Goal: Task Accomplishment & Management: Manage account settings

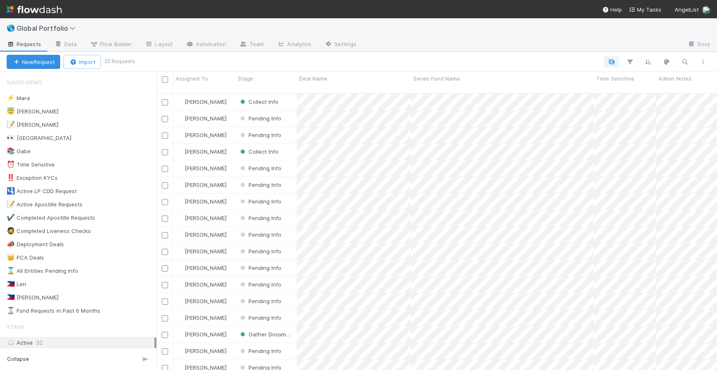
scroll to position [283, 561]
click at [67, 30] on span "Global Portfolio" at bounding box center [48, 28] width 63 height 8
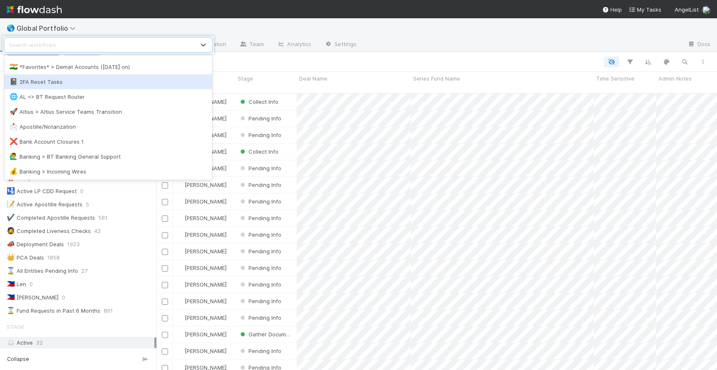
scroll to position [60, 0]
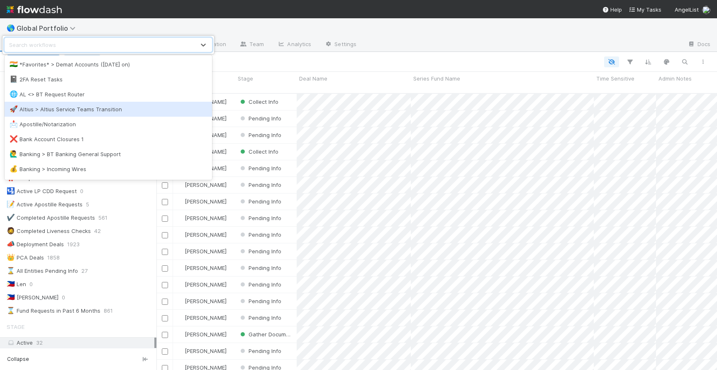
click at [113, 108] on div "🚀 Altius > Altius Service Teams Transition" at bounding box center [109, 109] width 198 height 8
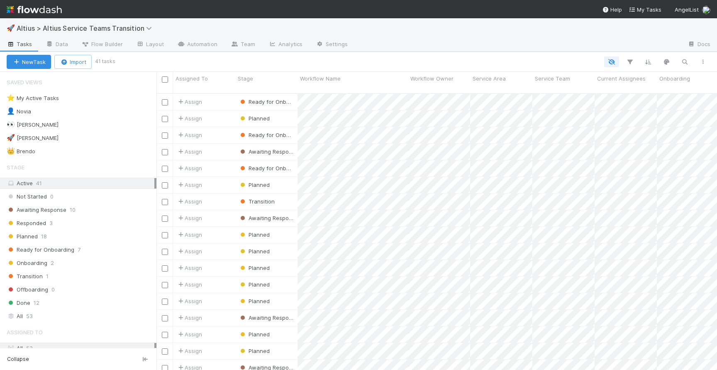
scroll to position [283, 561]
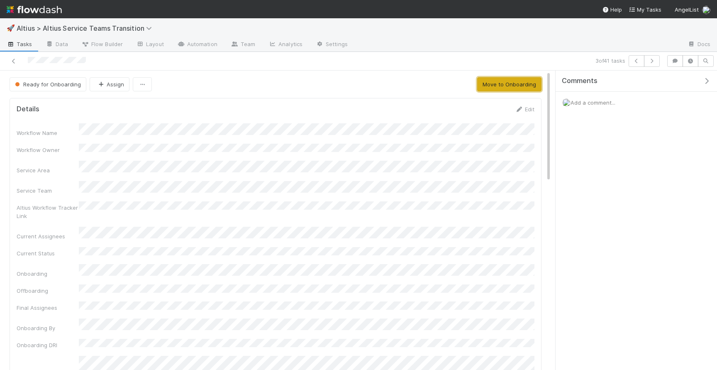
click at [517, 86] on button "Move to Onboarding" at bounding box center [509, 84] width 64 height 14
click at [37, 86] on span "Onboarding" at bounding box center [33, 84] width 41 height 7
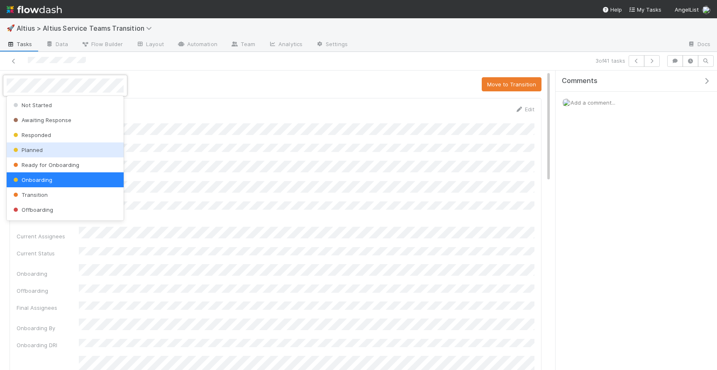
click at [48, 153] on div "Planned" at bounding box center [65, 149] width 117 height 15
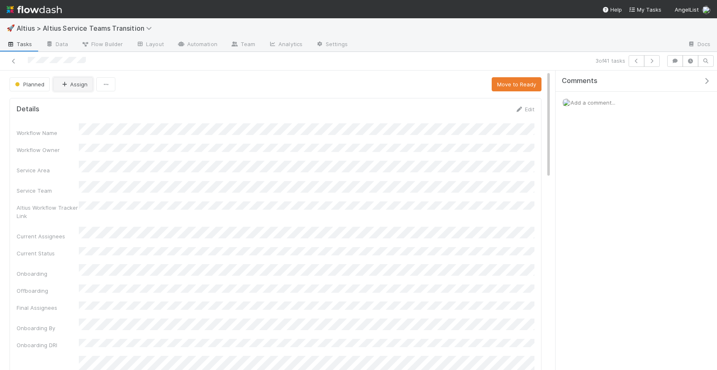
click at [73, 86] on button "Assign" at bounding box center [73, 84] width 40 height 14
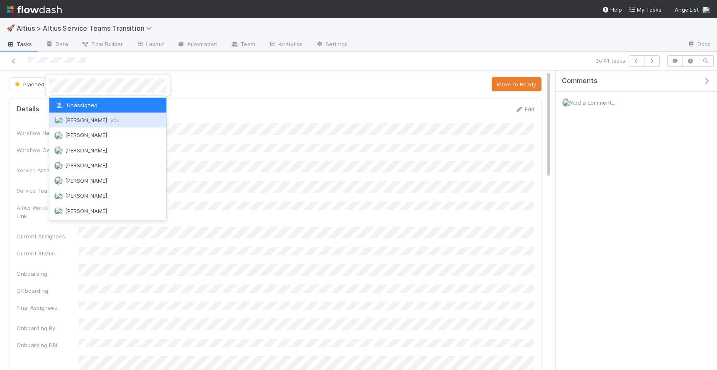
click at [82, 115] on div "[PERSON_NAME] you" at bounding box center [107, 120] width 117 height 15
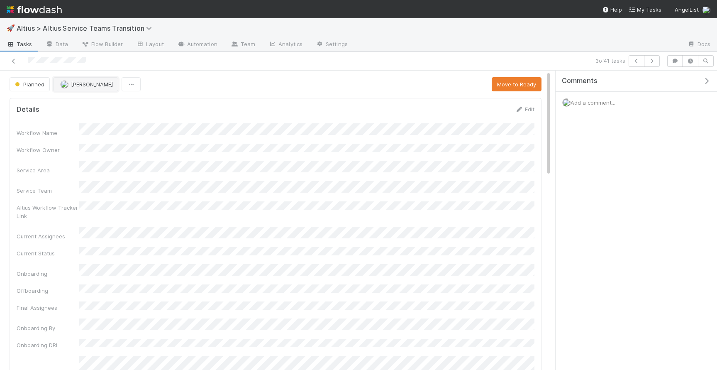
click at [105, 83] on span "[PERSON_NAME]" at bounding box center [92, 84] width 42 height 7
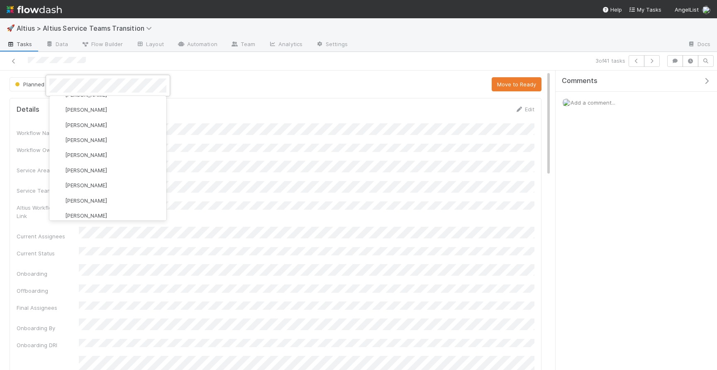
scroll to position [152, 0]
click at [254, 140] on div at bounding box center [358, 185] width 717 height 370
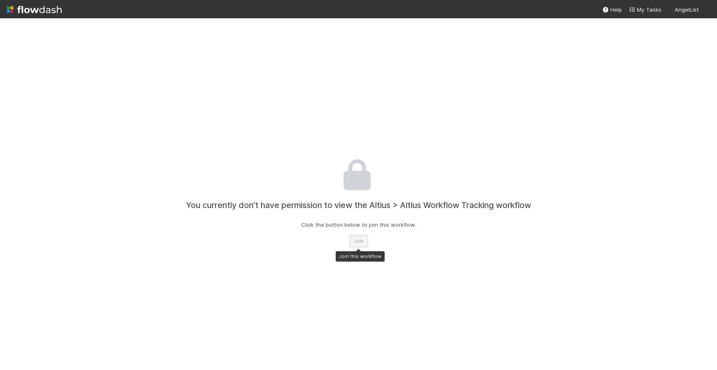
click at [360, 244] on button "Join" at bounding box center [359, 241] width 18 height 12
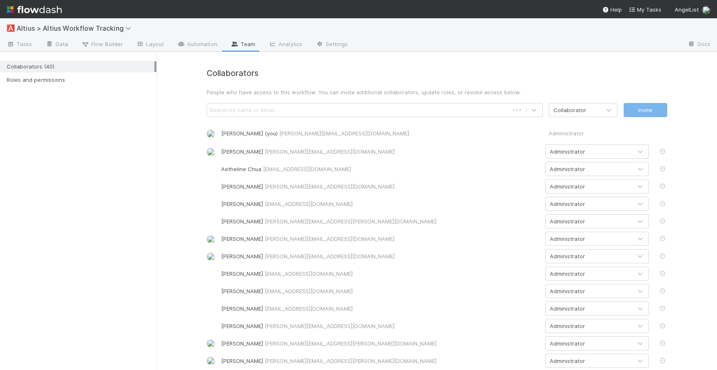
click at [364, 108] on div "Search by name or email..." at bounding box center [358, 109] width 302 height 13
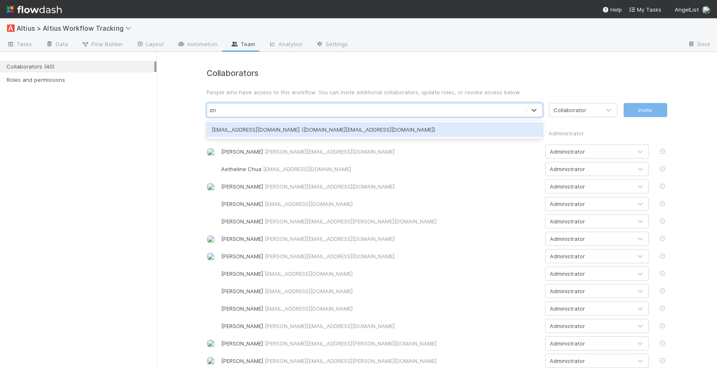
type input "cri"
type input "x"
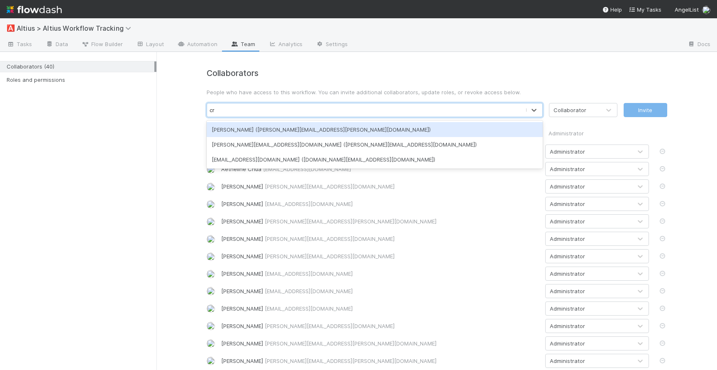
type input "cri"
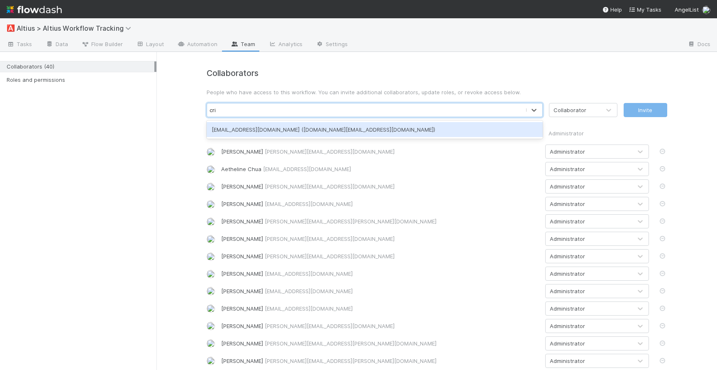
drag, startPoint x: 471, startPoint y: 129, endPoint x: 372, endPoint y: 132, distance: 99.3
click at [372, 132] on div "cristantine.angelus.caparos@belltowerfunds.com (cristantine.angelus.caparos@bel…" at bounding box center [375, 129] width 336 height 15
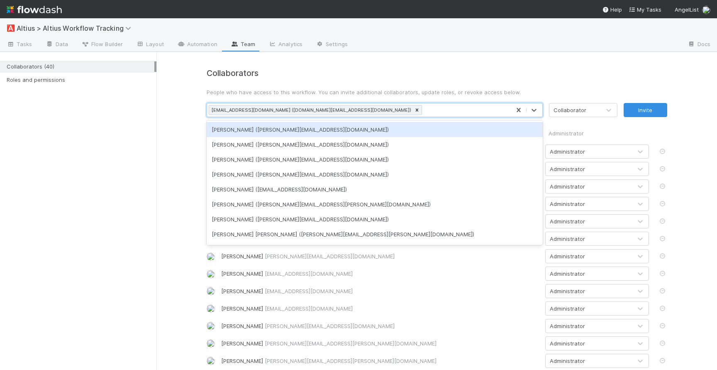
click at [327, 112] on div "cristantine.angelus.caparos@belltowerfunds.com (cristantine.angelus.caparos@bel…" at bounding box center [310, 109] width 203 height 9
click at [328, 111] on div "cristantine.angelus.caparos@belltowerfunds.com (cristantine.angelus.caparos@bel…" at bounding box center [310, 109] width 203 height 9
drag, startPoint x: 418, startPoint y: 110, endPoint x: 362, endPoint y: 111, distance: 56.1
click at [362, 111] on div "cristantine.angelus.caparos@belltowerfunds.com (cristantine.angelus.caparos@bel…" at bounding box center [310, 109] width 203 height 9
